Goal: Information Seeking & Learning: Learn about a topic

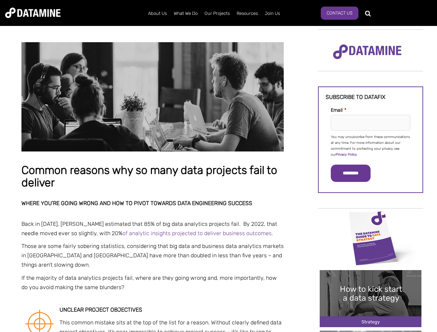
click at [370, 145] on p "You may unsubscribe from these communications at any time. For more information…" at bounding box center [371, 146] width 80 height 24
click at [355, 173] on input "*********" at bounding box center [351, 173] width 40 height 17
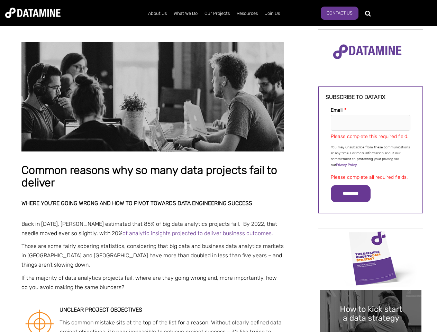
click at [370, 238] on img "Image grid with {{ image_count }} images." at bounding box center [371, 258] width 102 height 57
click at [370, 238] on div "✕" at bounding box center [218, 166] width 437 height 332
click at [370, 299] on div "✕" at bounding box center [218, 166] width 437 height 332
click at [370, 299] on img "Image grid with {{ image_count }} images." at bounding box center [371, 318] width 102 height 57
click at [370, 331] on div "✕" at bounding box center [218, 166] width 437 height 332
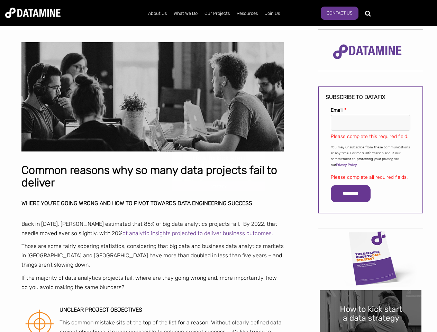
click at [370, 331] on div "✕" at bounding box center [218, 166] width 437 height 332
